Goal: Task Accomplishment & Management: Manage account settings

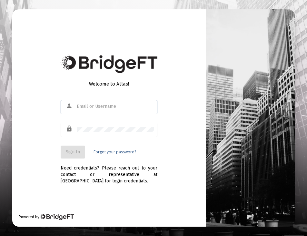
type input "dr.katie@smartmouthwoodridge.com"
click at [71, 155] on button "Sign In" at bounding box center [73, 152] width 25 height 13
type input "[EMAIL_ADDRESS][DOMAIN_NAME]"
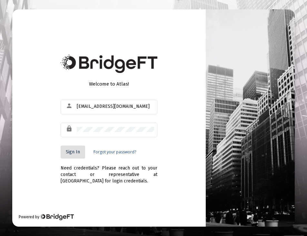
click at [69, 153] on span "Sign In" at bounding box center [73, 151] width 14 height 5
